Goal: Share content: Distribute website content to other platforms or users

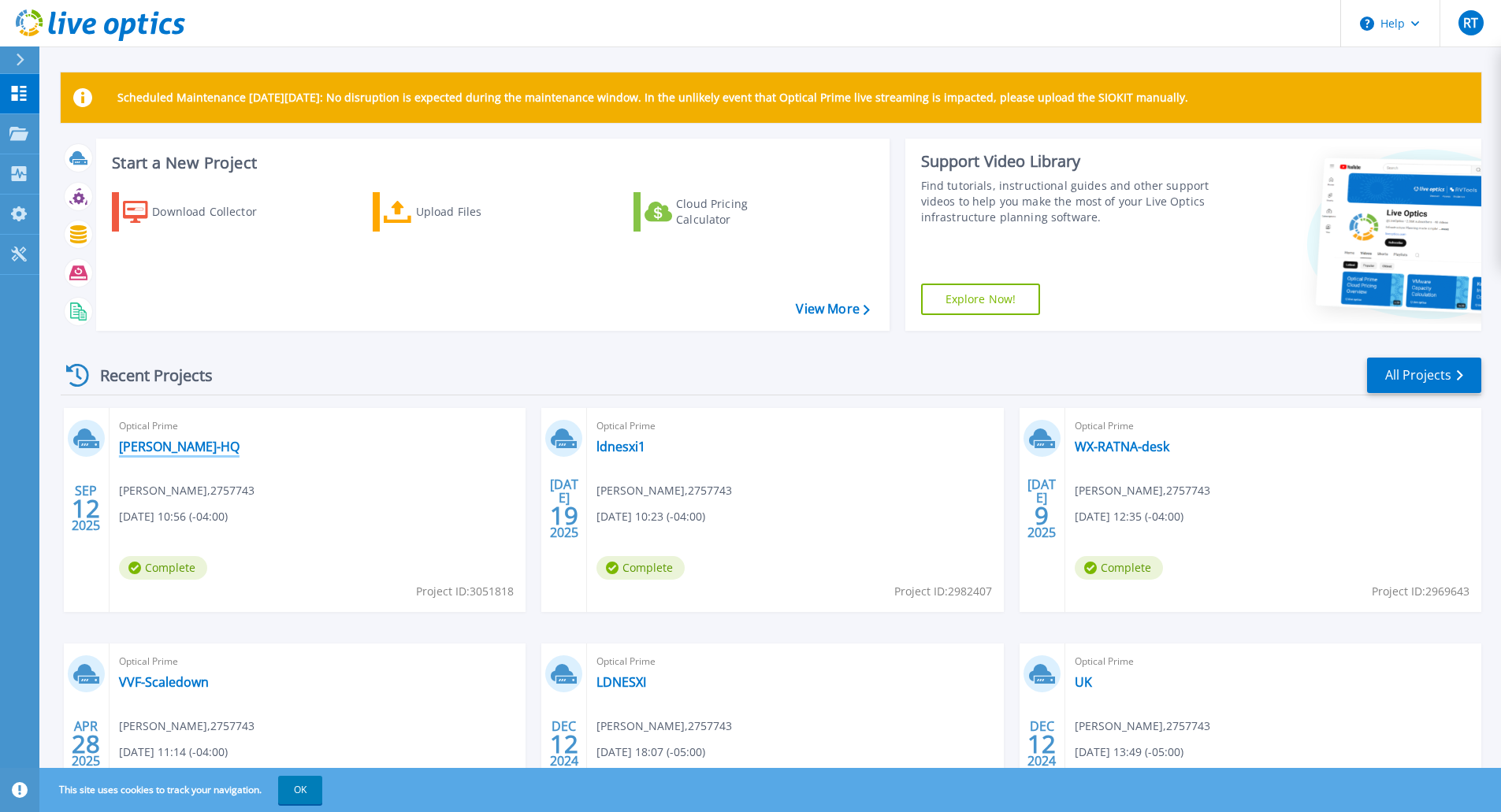
click at [157, 449] on link "[PERSON_NAME]-HQ" at bounding box center [179, 446] width 121 height 16
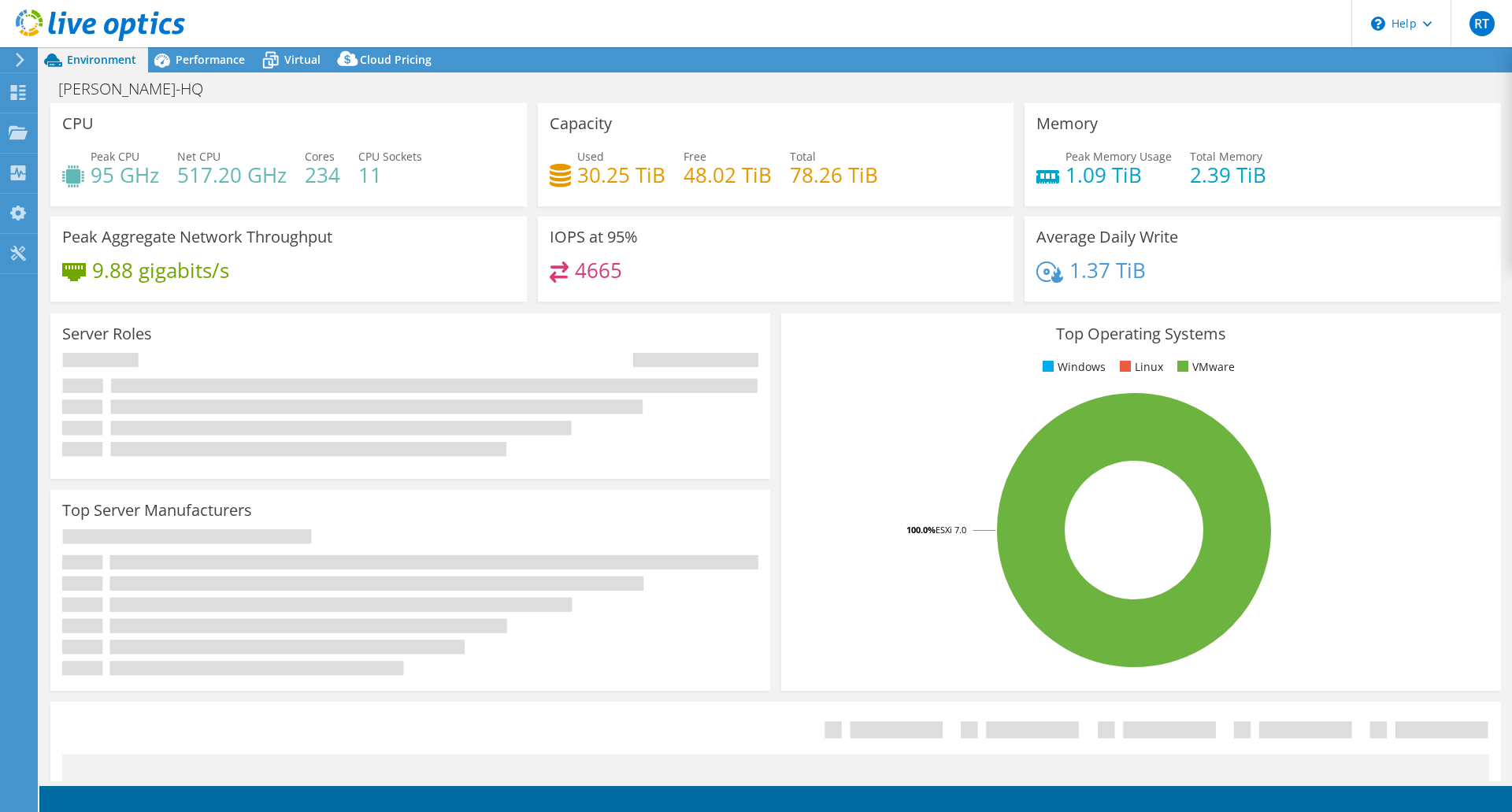
select select "USD"
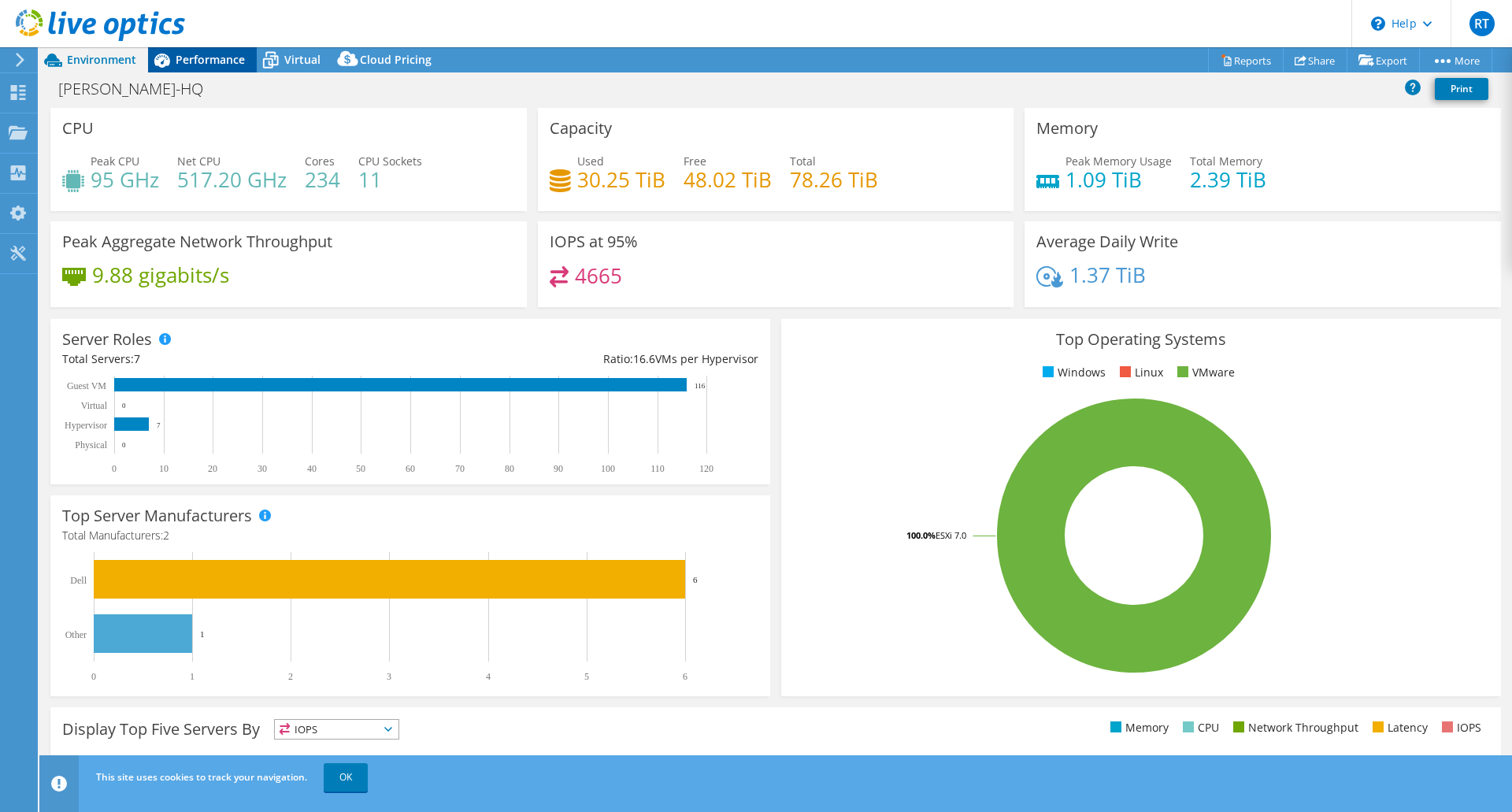
click at [198, 67] on div "Performance" at bounding box center [203, 60] width 108 height 26
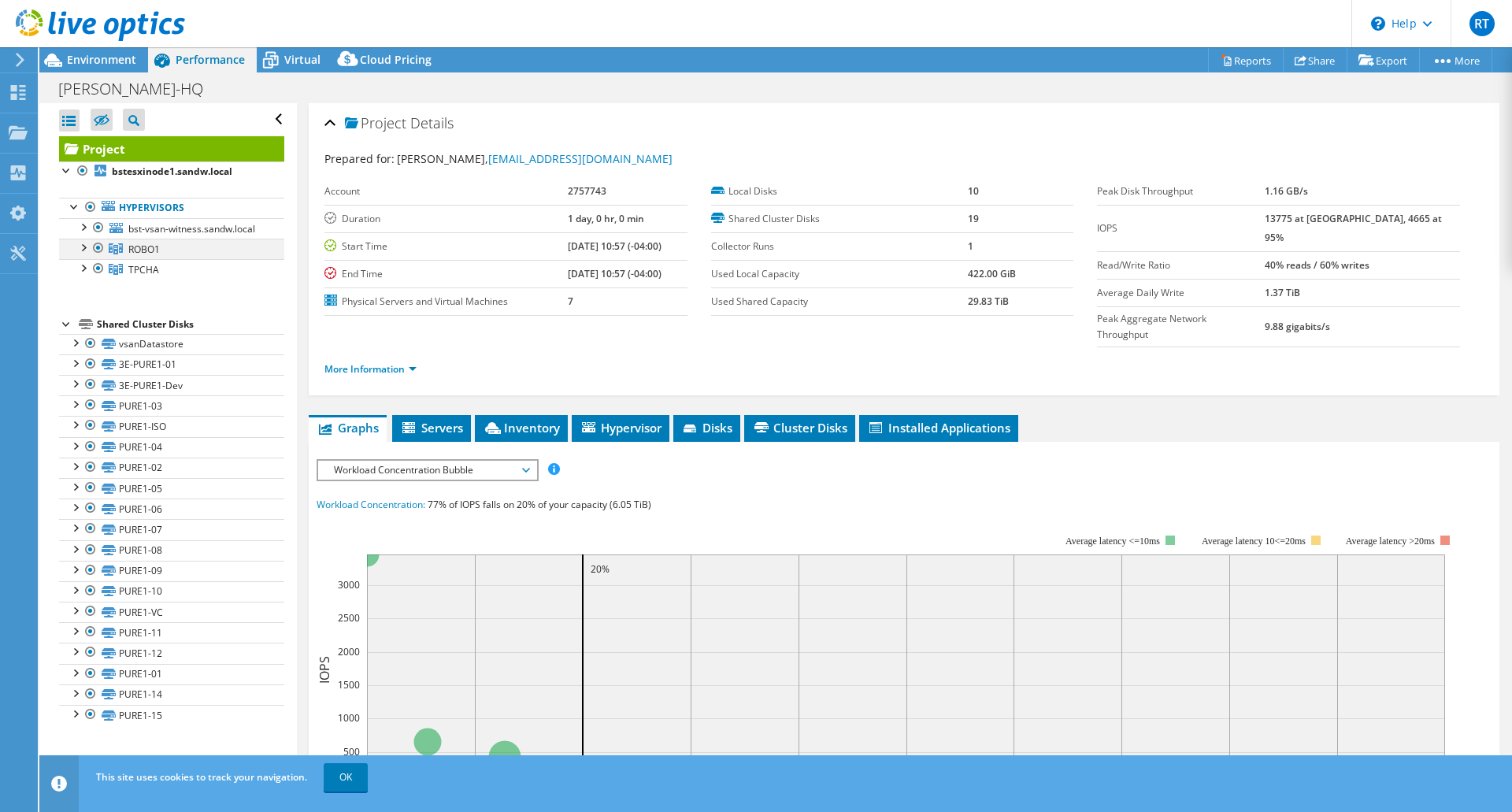
click at [87, 255] on div at bounding box center [83, 246] width 16 height 16
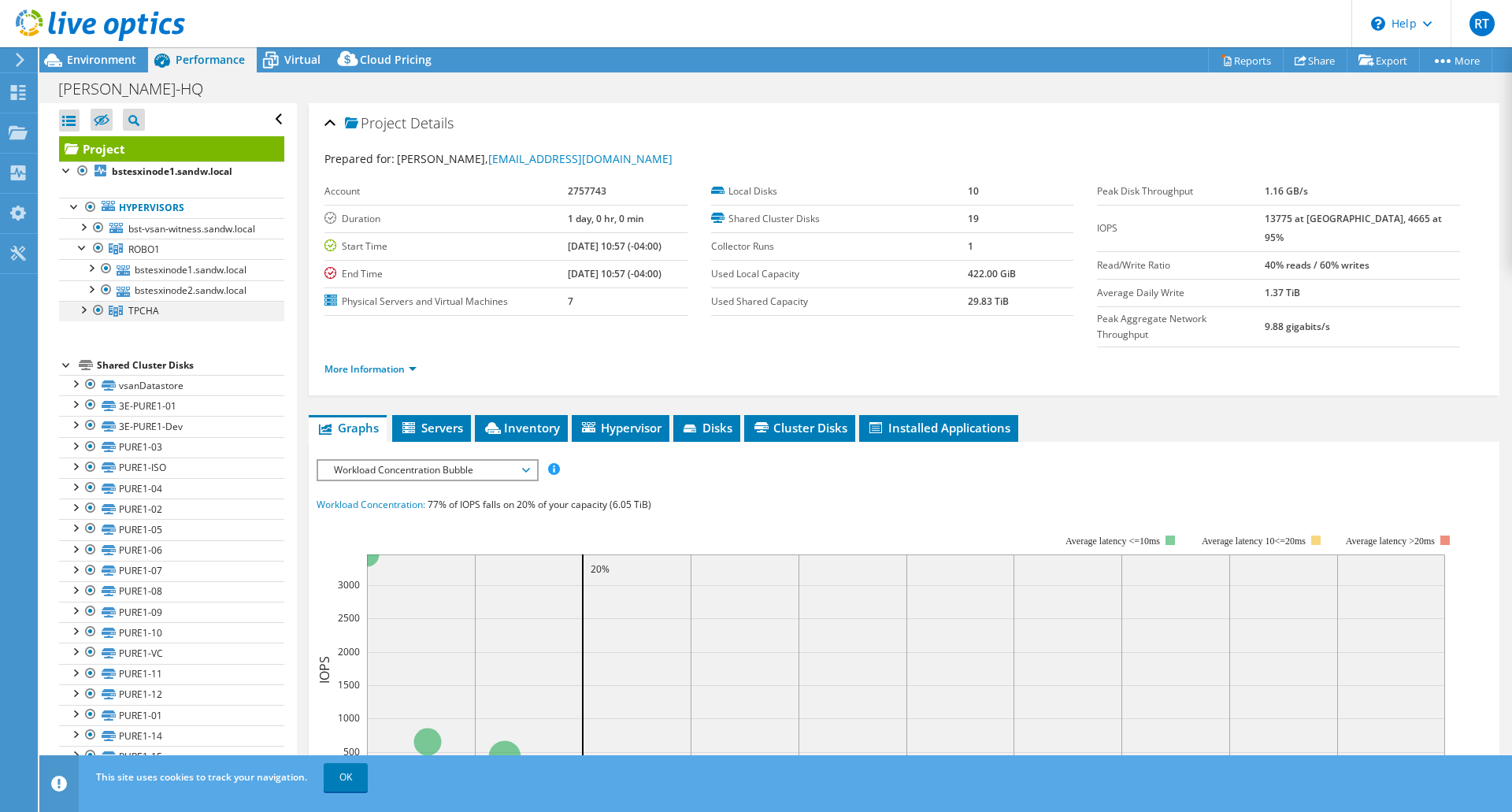
click at [87, 317] on div at bounding box center [83, 308] width 16 height 16
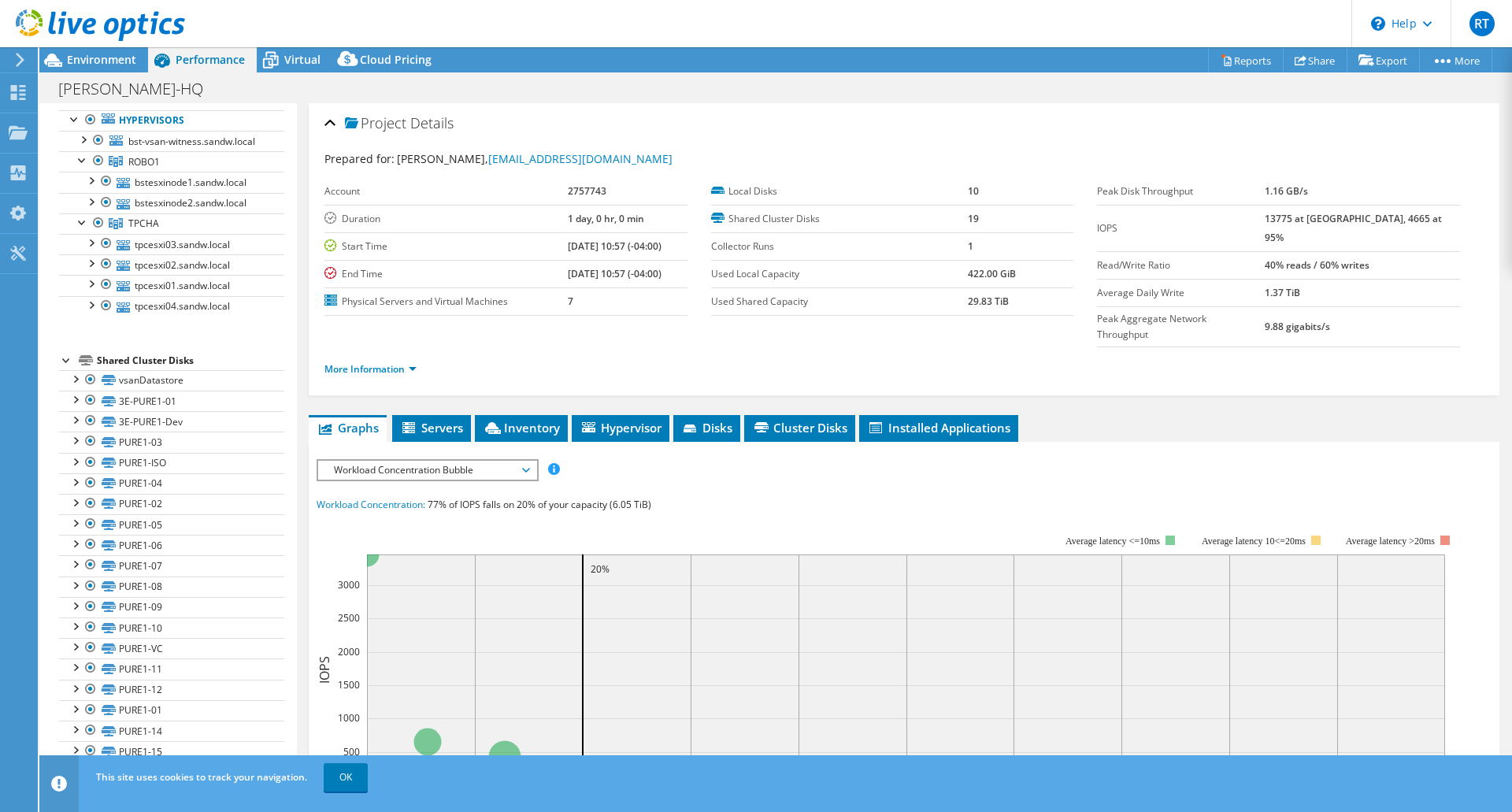
click at [810, 442] on div "IOPS Disk Throughput IO Size Latency Queue Depth CPU Percentage Memory Page Fau…" at bounding box center [904, 742] width 1175 height 600
click at [780, 419] on span "Cluster Disks" at bounding box center [800, 427] width 95 height 16
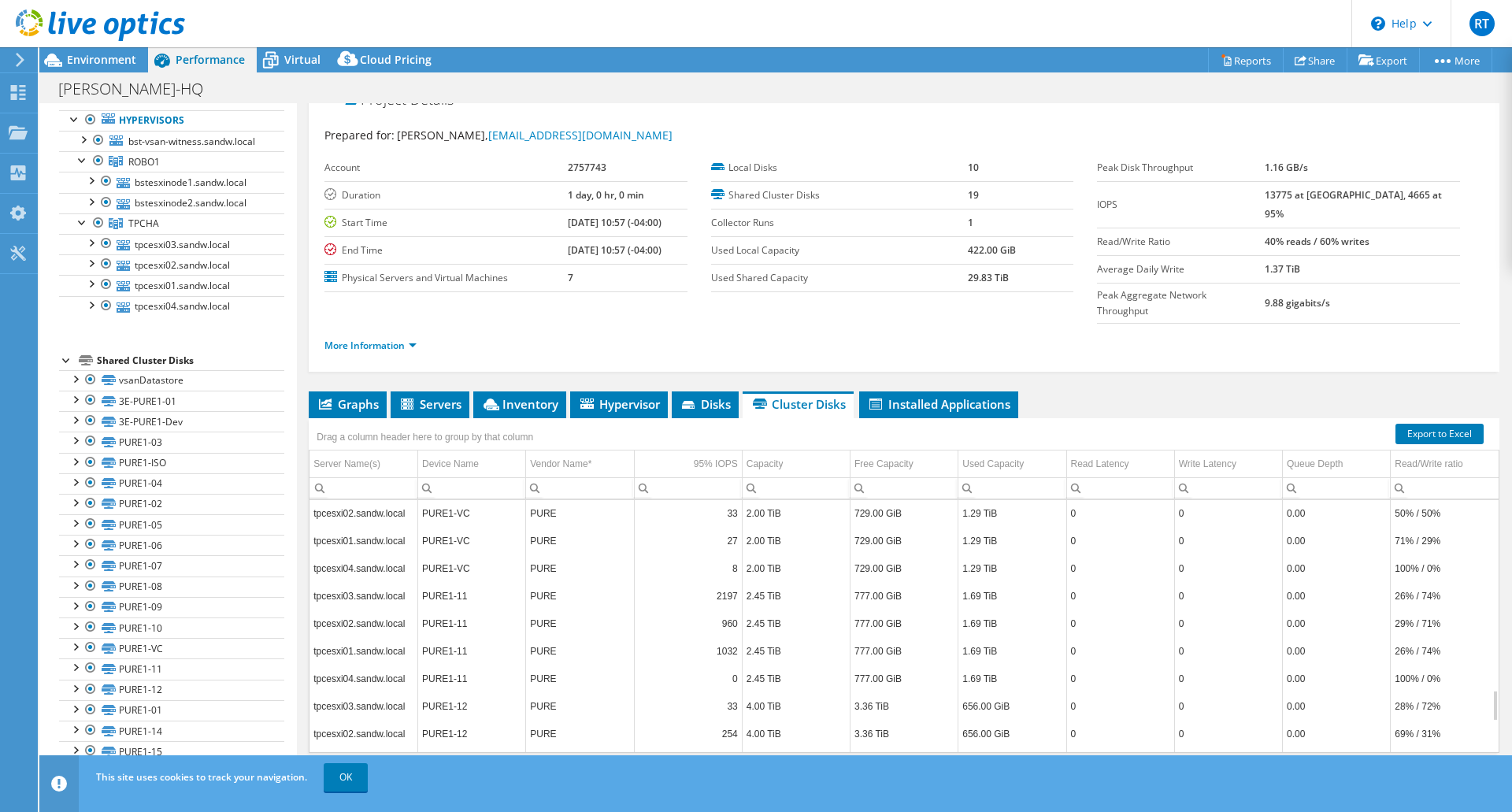
scroll to position [1788, 0]
click at [590, 586] on td "PURE" at bounding box center [579, 599] width 107 height 28
click at [1319, 58] on link "Share" at bounding box center [1315, 61] width 65 height 25
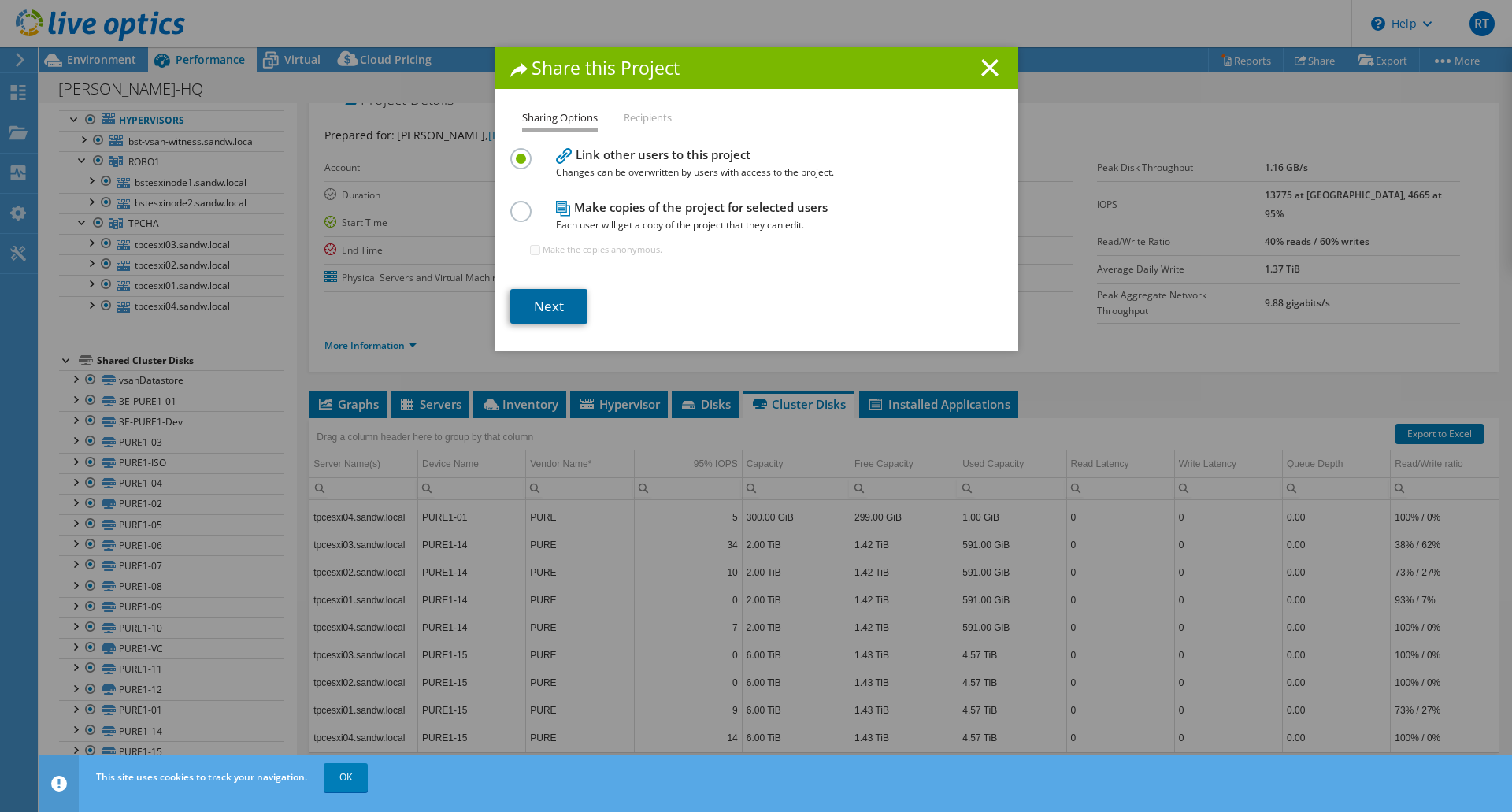
click at [543, 312] on link "Next" at bounding box center [549, 306] width 77 height 34
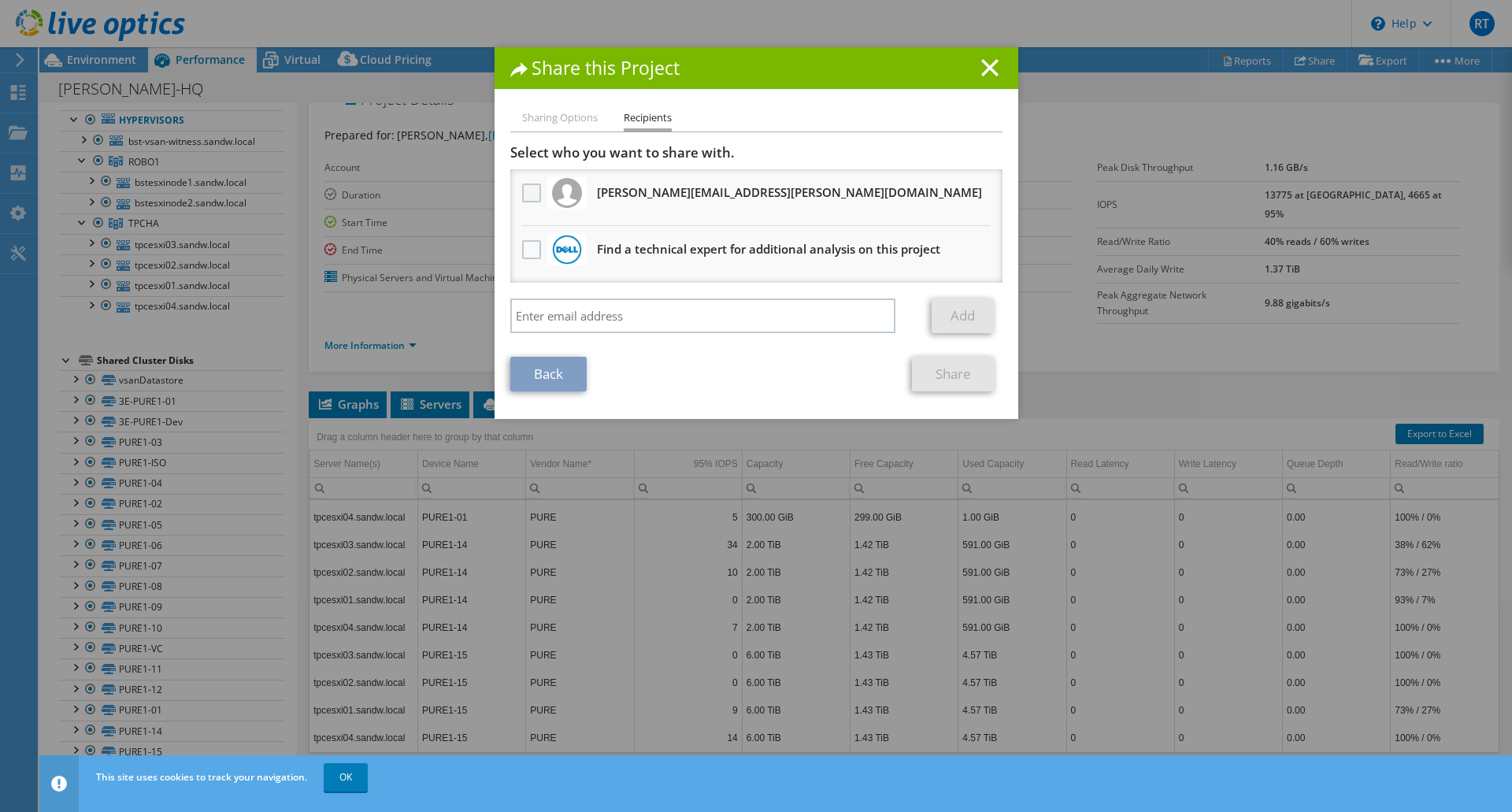
click at [527, 192] on label at bounding box center [533, 193] width 23 height 19
click at [0, 0] on input "checkbox" at bounding box center [0, 0] width 0 height 0
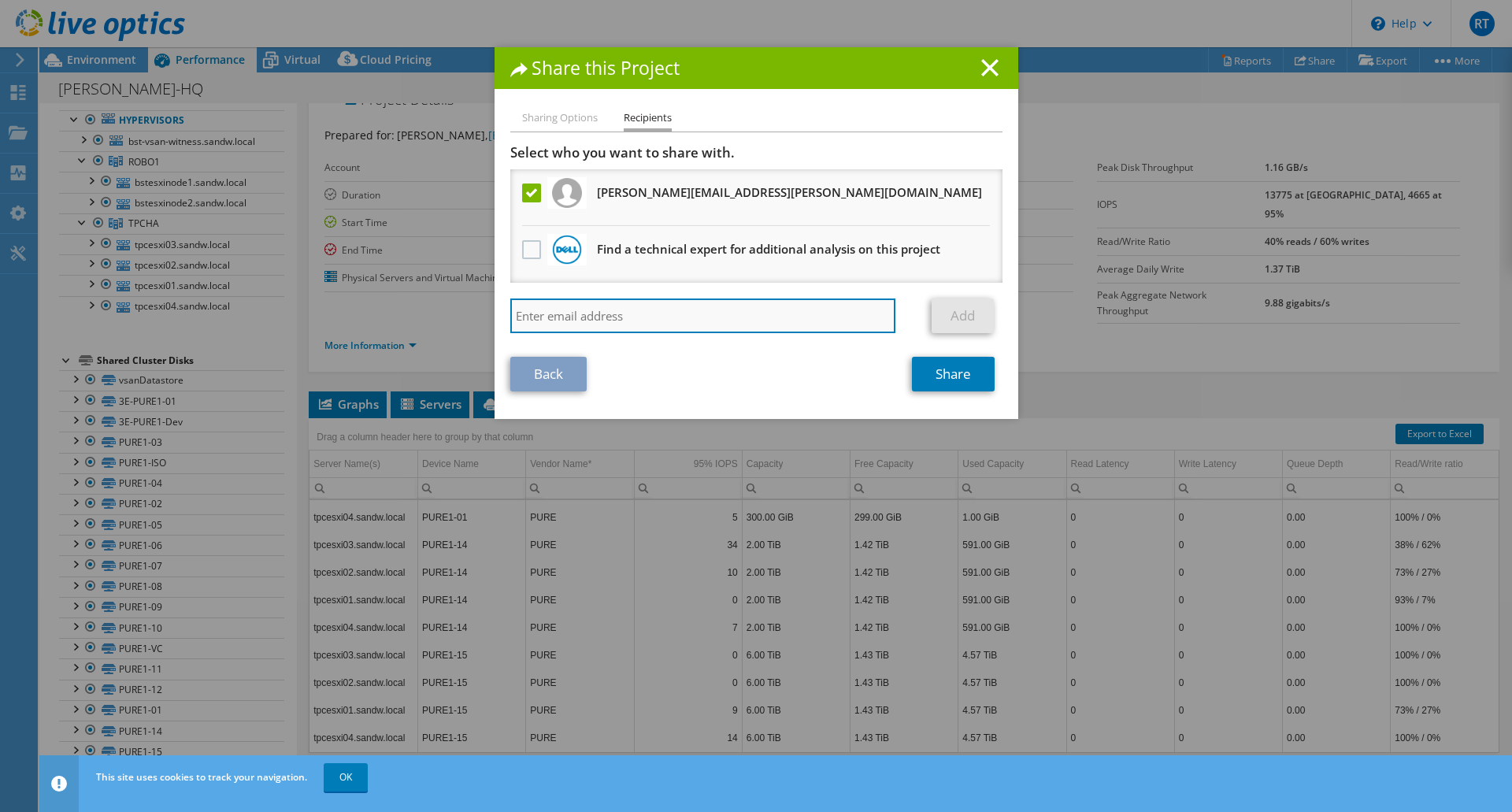
click at [552, 311] on input "search" at bounding box center [704, 316] width 386 height 34
type input "[EMAIL_ADDRESS][DOMAIN_NAME]"
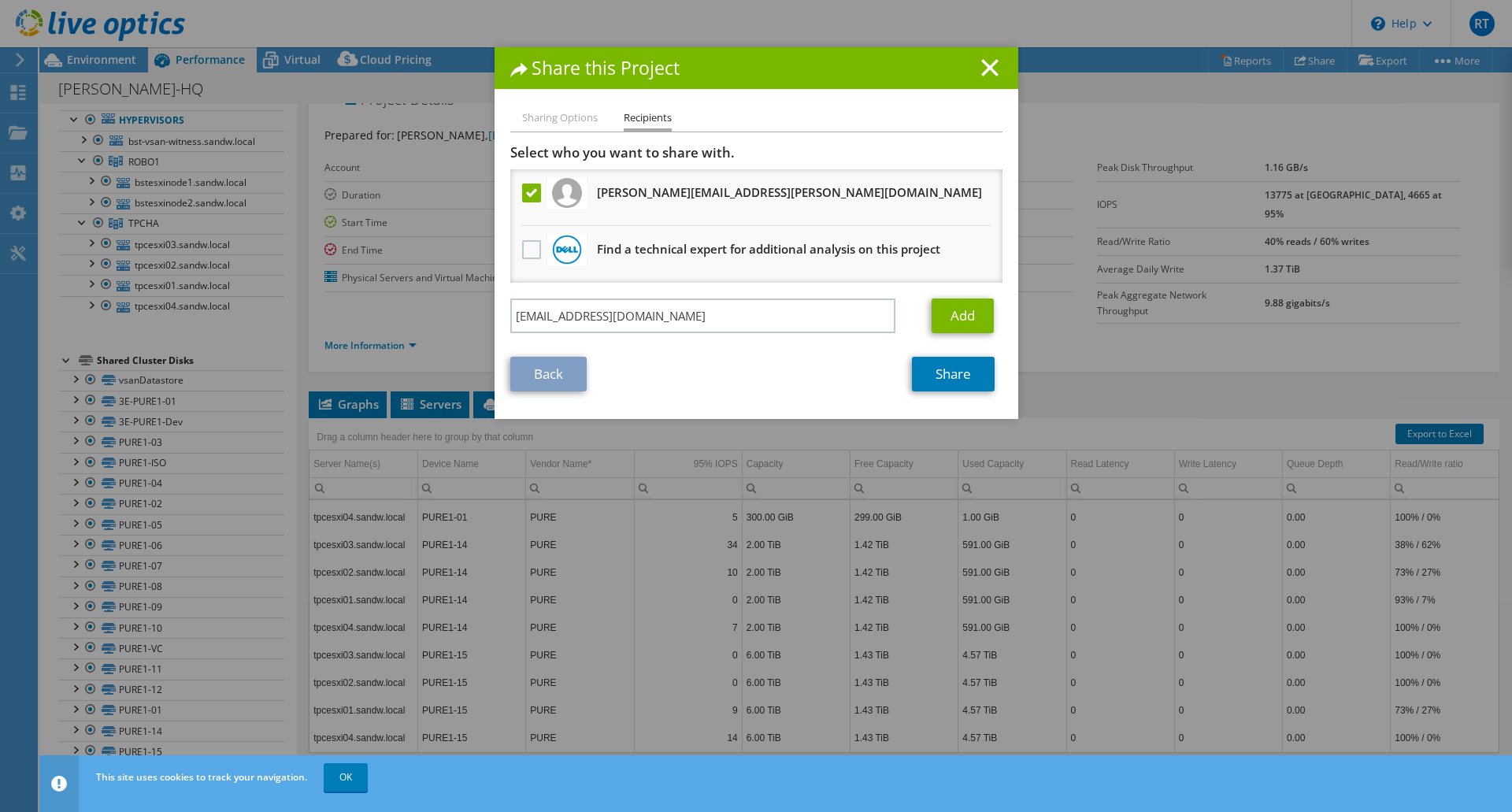
click at [602, 369] on div "Back Share" at bounding box center [757, 374] width 493 height 34
click at [958, 320] on link "Add" at bounding box center [962, 316] width 62 height 34
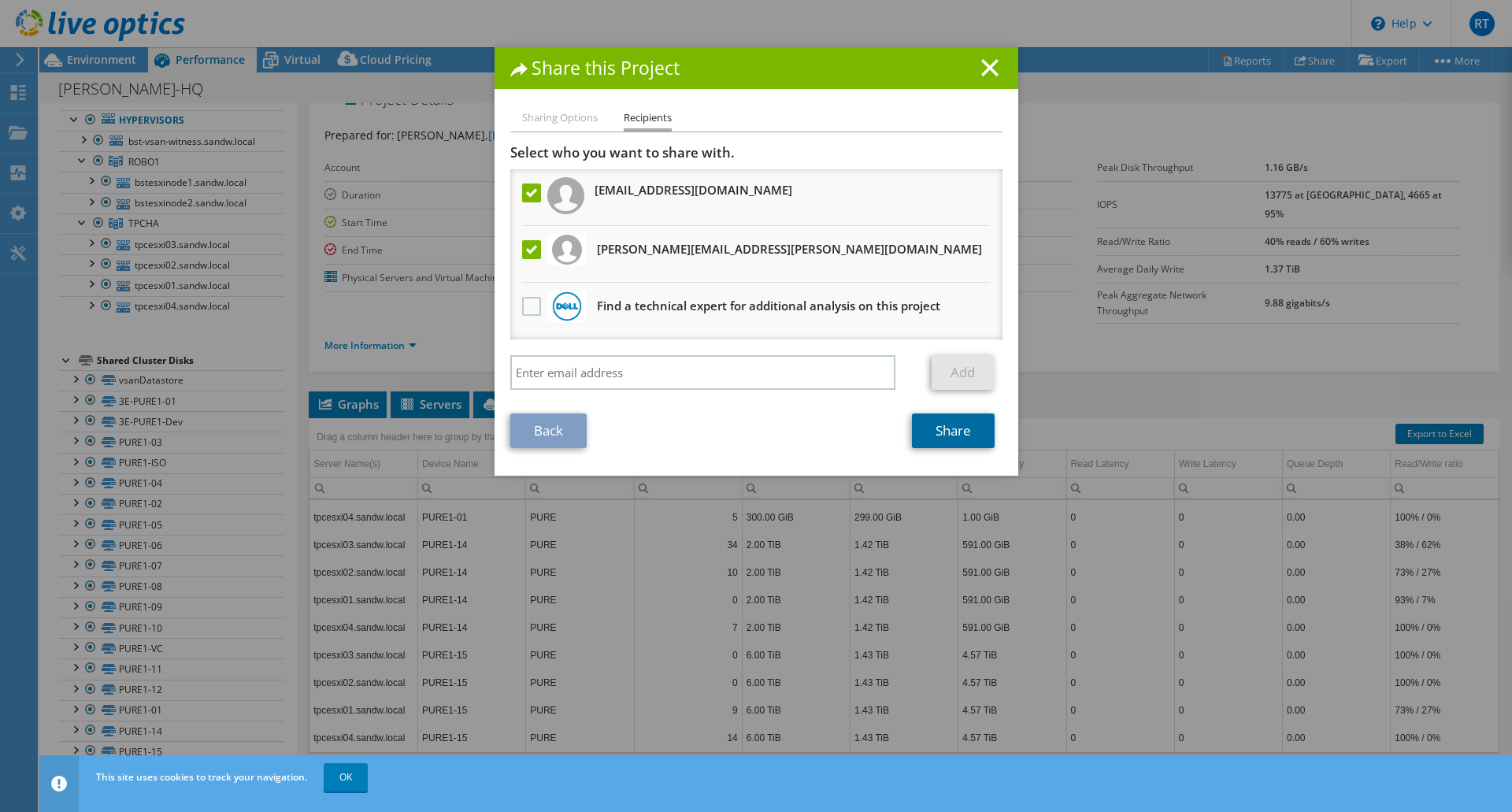
click at [942, 432] on link "Share" at bounding box center [953, 431] width 83 height 34
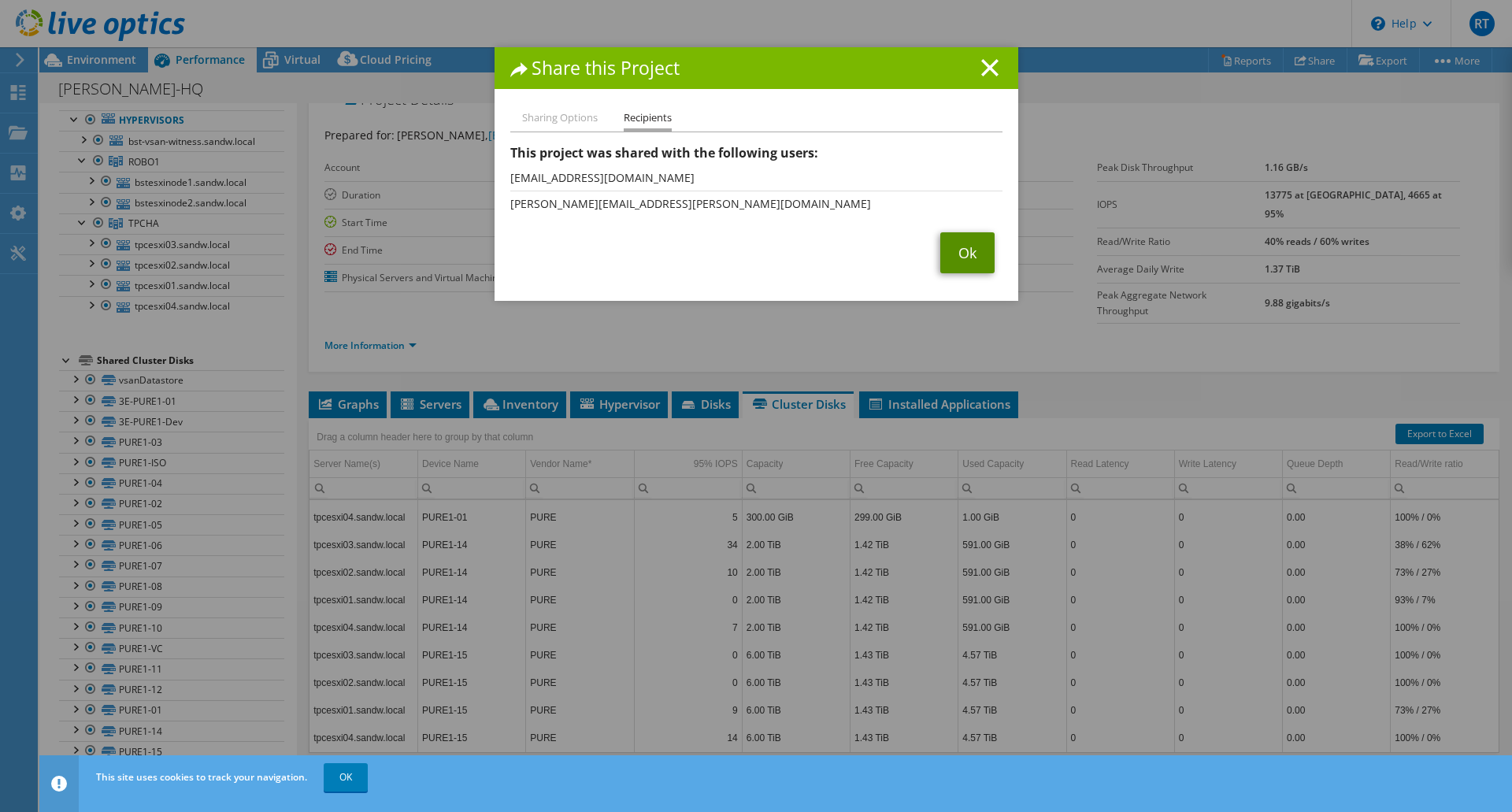
click at [950, 255] on link "Ok" at bounding box center [967, 252] width 54 height 41
